Goal: Check status: Check status

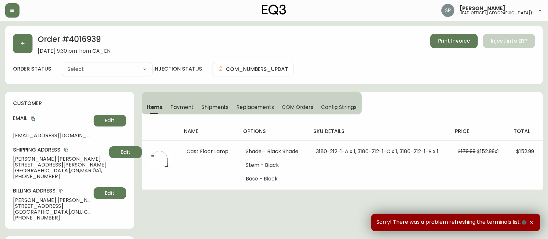
type input "Fully Shipped"
select select "FULLY_SHIPPED"
